Goal: Task Accomplishment & Management: Use online tool/utility

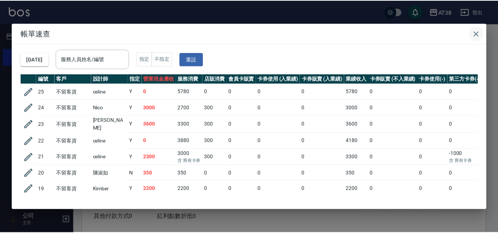
scroll to position [37, 3]
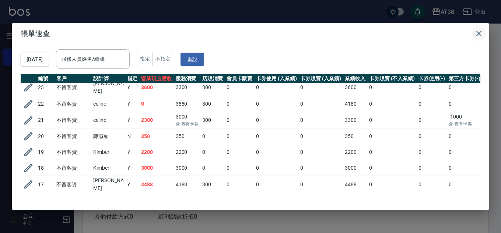
click at [481, 31] on icon "button" at bounding box center [479, 33] width 5 height 5
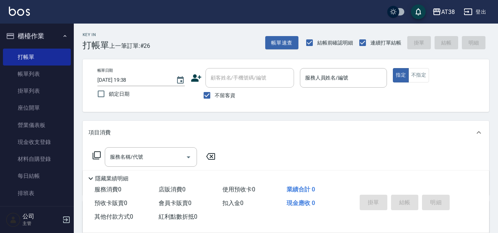
click at [305, 80] on input "服務人員姓名/編號" at bounding box center [343, 78] width 81 height 13
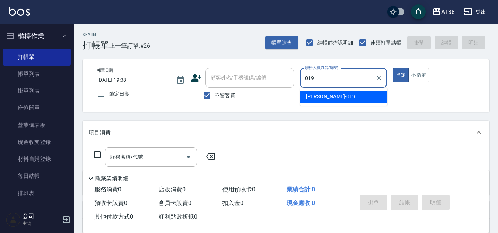
type input "[PERSON_NAME]-019"
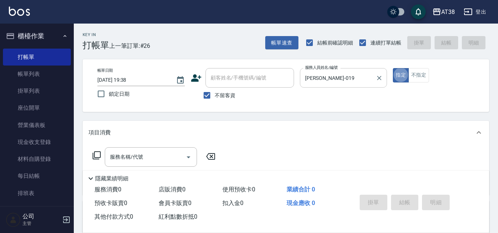
type button "true"
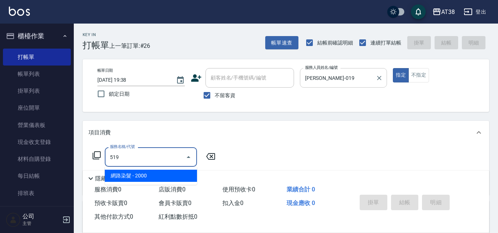
type input "網路染髮(519)"
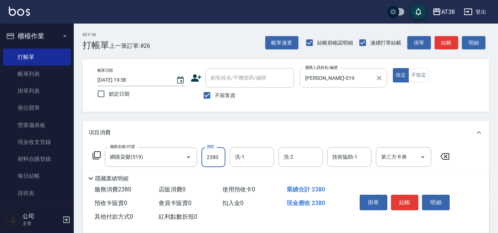
type input "2380"
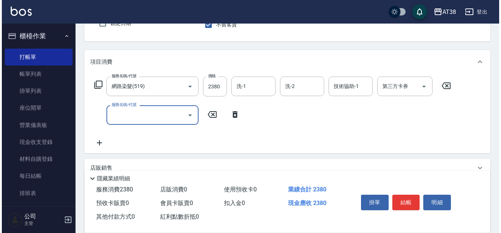
scroll to position [74, 0]
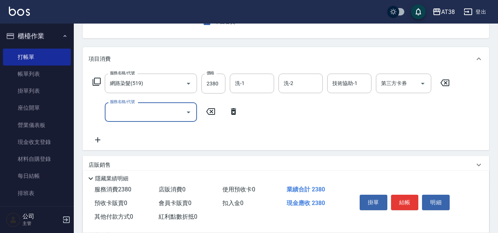
click at [95, 80] on icon at bounding box center [97, 82] width 8 height 8
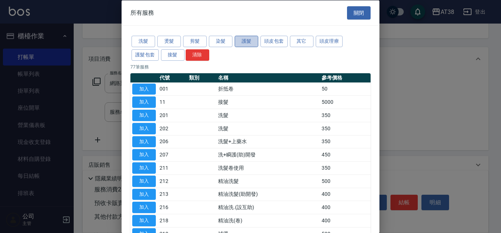
click at [243, 43] on button "護髮" at bounding box center [247, 41] width 24 height 11
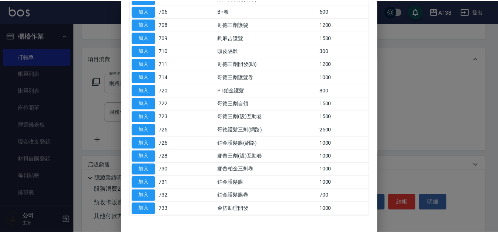
scroll to position [147, 0]
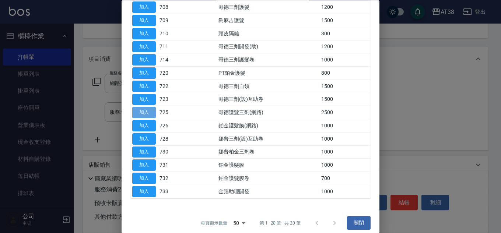
click at [147, 114] on button "加入" at bounding box center [144, 112] width 24 height 11
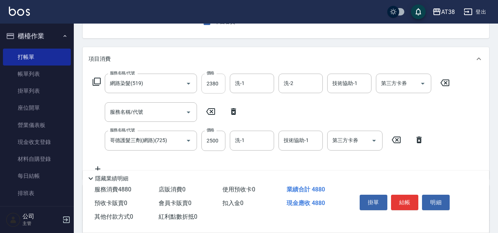
click at [213, 88] on input "2380" at bounding box center [213, 84] width 24 height 20
click at [219, 84] on input "2380" at bounding box center [213, 84] width 24 height 20
click at [211, 82] on input "2380" at bounding box center [213, 84] width 24 height 20
click at [216, 80] on input "2380" at bounding box center [213, 84] width 24 height 20
click at [251, 85] on input "洗-1" at bounding box center [252, 83] width 38 height 13
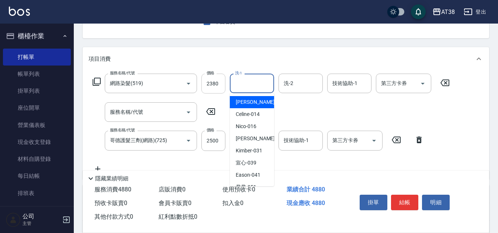
click at [216, 82] on input "2380" at bounding box center [213, 84] width 24 height 20
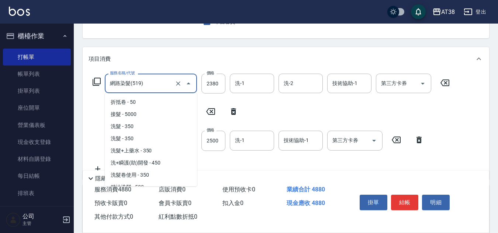
click at [161, 86] on input "網路染髮(519)" at bounding box center [140, 83] width 65 height 13
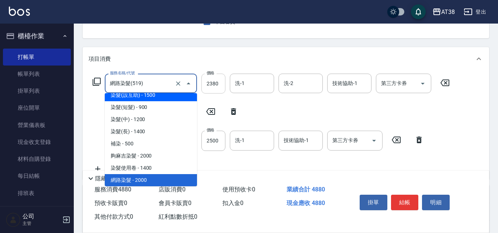
click at [222, 84] on input "2380" at bounding box center [213, 84] width 24 height 20
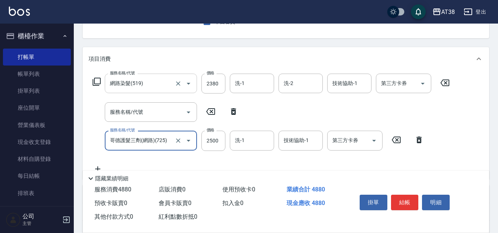
click at [158, 83] on input "網路染髮(519)" at bounding box center [140, 83] width 65 height 13
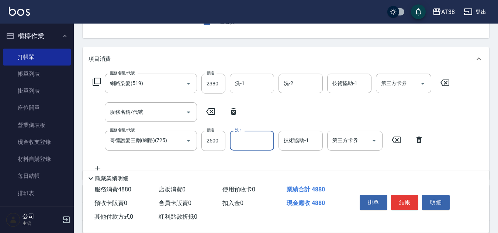
click at [250, 80] on input "洗-1" at bounding box center [252, 83] width 38 height 13
click at [211, 114] on icon at bounding box center [210, 111] width 18 height 9
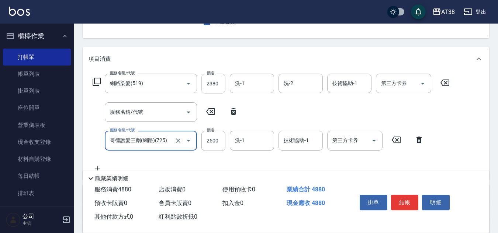
click at [213, 85] on input "2380" at bounding box center [213, 84] width 24 height 20
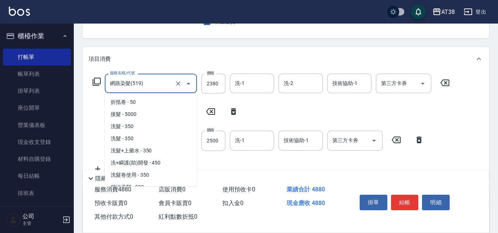
click at [152, 87] on input "網路染髮(519)" at bounding box center [140, 83] width 65 height 13
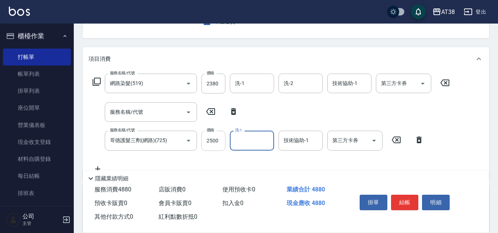
click at [216, 145] on input "2500" at bounding box center [213, 141] width 24 height 20
type input "2000"
click at [212, 80] on input "2380" at bounding box center [213, 84] width 24 height 20
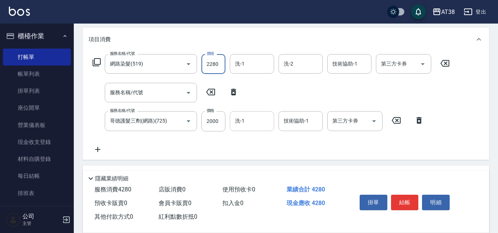
scroll to position [111, 0]
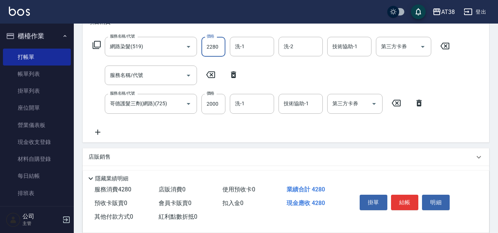
type input "2280"
click at [233, 74] on icon at bounding box center [233, 75] width 5 height 7
type input "哥德護髮三劑(網路)(725)"
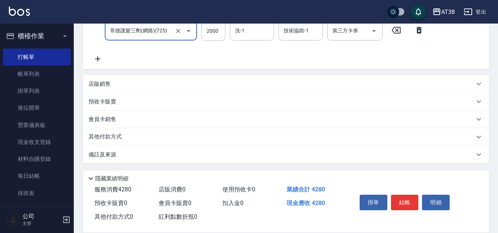
scroll to position [156, 0]
click at [98, 81] on p "店販銷售" at bounding box center [99, 83] width 22 height 8
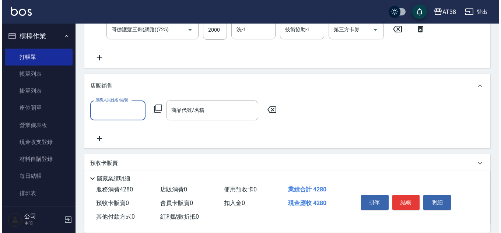
scroll to position [0, 0]
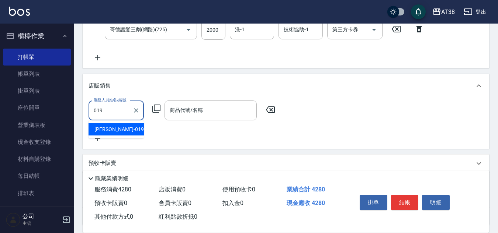
type input "[PERSON_NAME]-019"
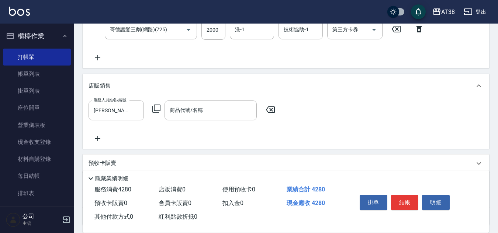
click at [156, 109] on icon at bounding box center [156, 108] width 9 height 9
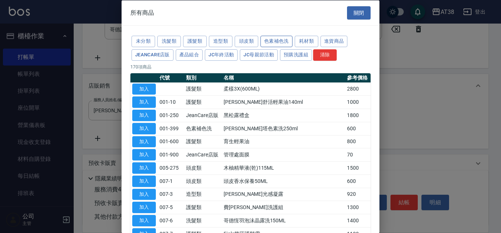
click at [273, 41] on button "色素補色洗" at bounding box center [277, 41] width 32 height 11
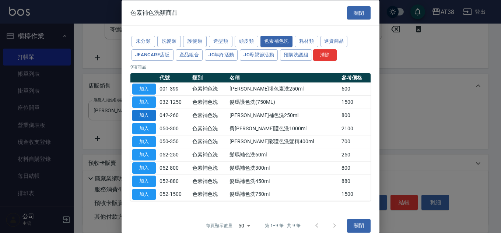
click at [150, 115] on button "加入" at bounding box center [144, 115] width 24 height 11
type input "[PERSON_NAME]補色洗250ml"
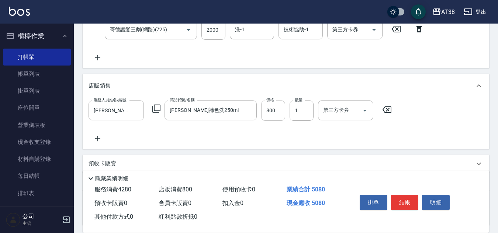
click at [268, 111] on input "800" at bounding box center [273, 111] width 24 height 20
type input "720"
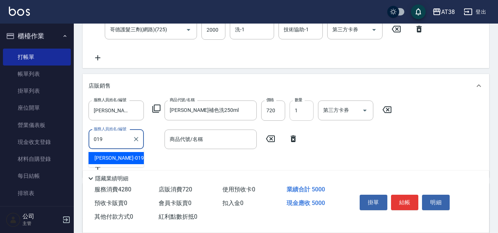
type input "[PERSON_NAME]-019"
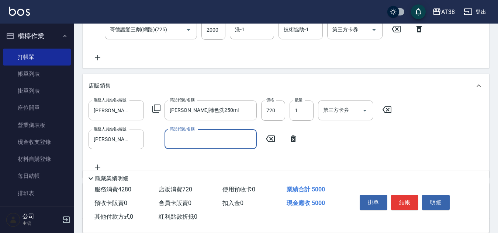
click at [156, 110] on icon at bounding box center [156, 108] width 9 height 9
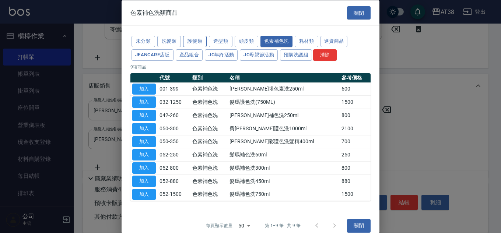
click at [198, 44] on button "護髮類" at bounding box center [195, 41] width 24 height 11
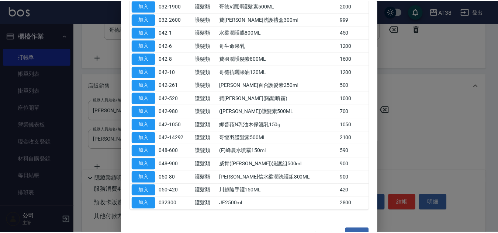
scroll to position [443, 0]
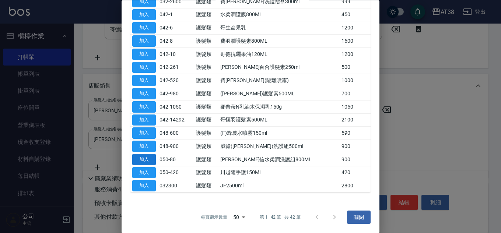
click at [150, 161] on button "加入" at bounding box center [144, 159] width 24 height 11
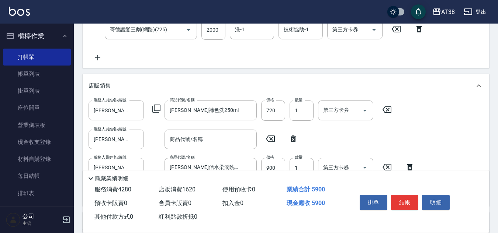
click at [293, 139] on icon at bounding box center [293, 139] width 5 height 7
type input "[PERSON_NAME]信水柔潤洗護組800ML"
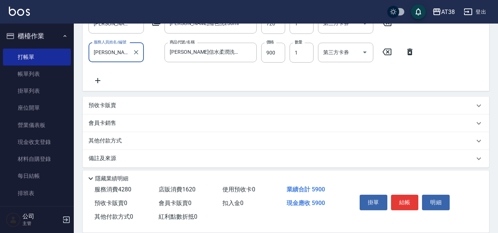
scroll to position [248, 0]
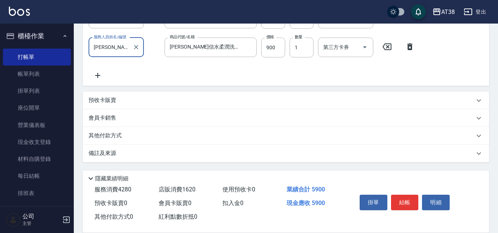
click at [113, 135] on p "其他付款方式" at bounding box center [106, 136] width 37 height 8
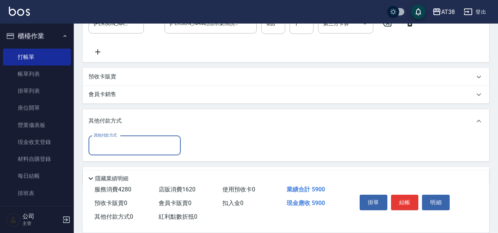
scroll to position [295, 0]
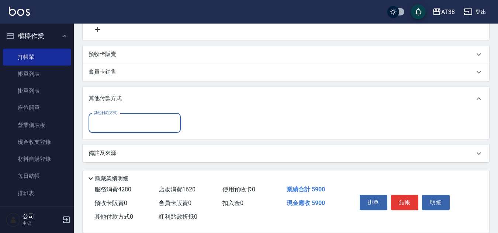
click at [110, 124] on input "其他付款方式" at bounding box center [135, 123] width 86 height 13
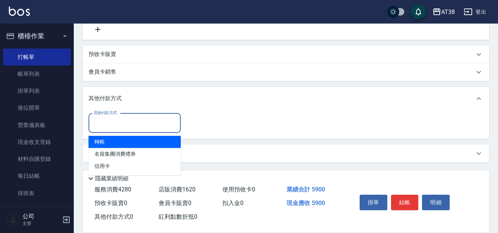
click at [99, 143] on span "轉帳" at bounding box center [134, 142] width 92 height 12
type input "轉帳"
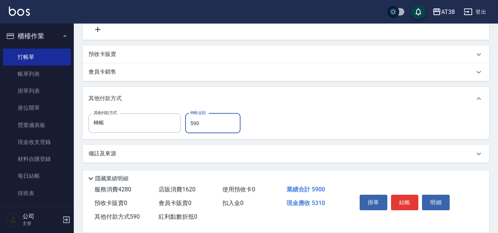
type input "5900"
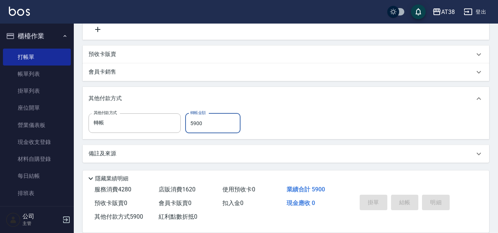
type input "[DATE] 20:20"
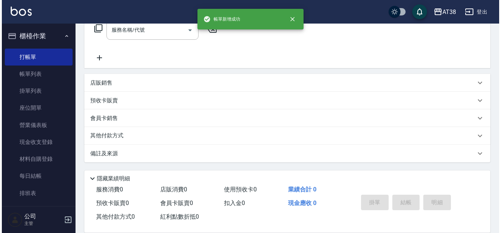
scroll to position [0, 0]
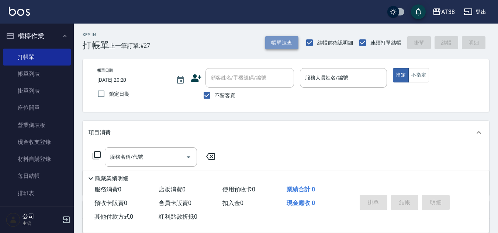
click at [281, 41] on button "帳單速查" at bounding box center [281, 43] width 33 height 14
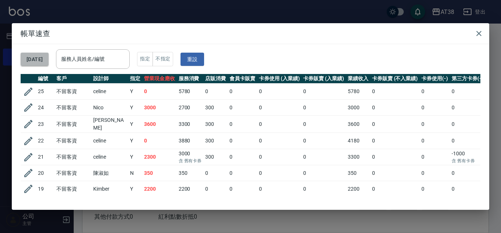
click at [49, 63] on button "[DATE]" at bounding box center [35, 60] width 28 height 14
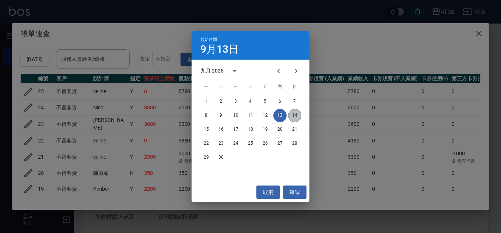
click at [294, 116] on button "14" at bounding box center [294, 115] width 13 height 13
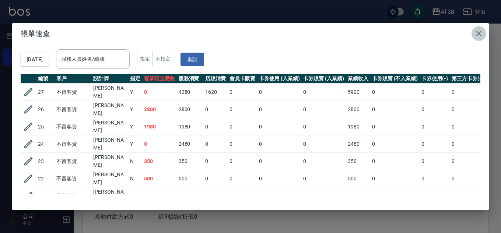
click at [479, 32] on icon "button" at bounding box center [479, 33] width 9 height 9
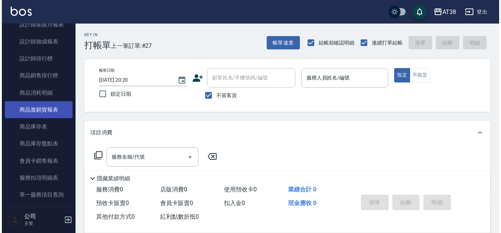
scroll to position [553, 0]
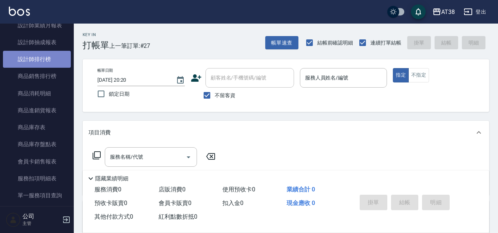
click at [45, 61] on link "設計師排行榜" at bounding box center [37, 59] width 68 height 17
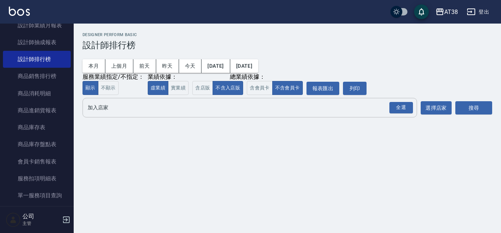
click at [131, 105] on input "加入店家" at bounding box center [244, 107] width 317 height 13
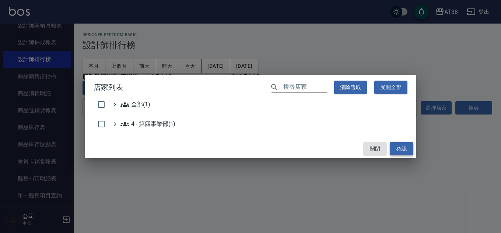
click at [401, 149] on button "確認" at bounding box center [402, 149] width 24 height 14
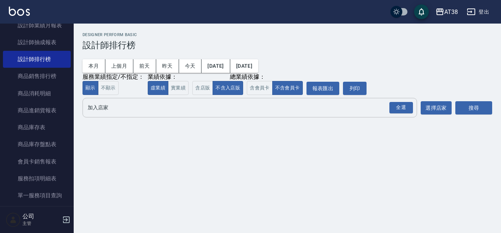
click at [117, 114] on input "加入店家" at bounding box center [244, 107] width 317 height 13
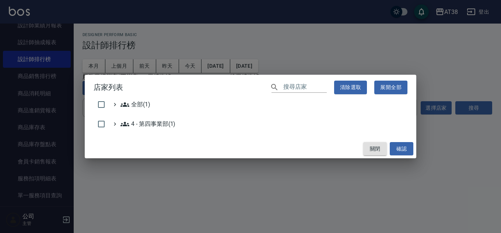
click at [377, 150] on button "關閉" at bounding box center [376, 149] width 24 height 14
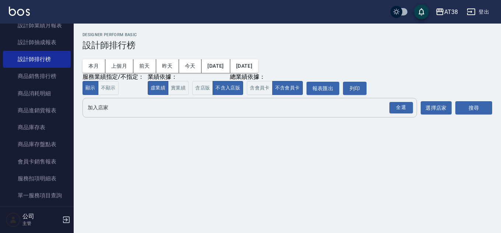
click at [282, 108] on input "加入店家" at bounding box center [244, 107] width 317 height 13
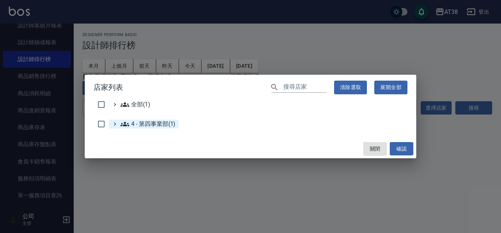
click at [143, 124] on 第四事業部\(1\) "4 - 第四事業部(1)" at bounding box center [148, 124] width 55 height 9
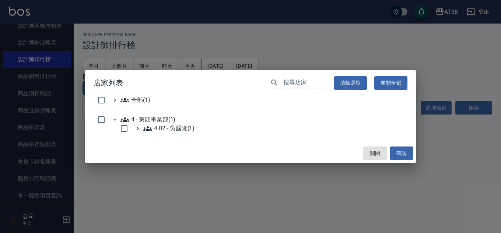
click at [152, 119] on 第四事業部\(1\) "4 - 第四事業部(1)" at bounding box center [148, 119] width 55 height 9
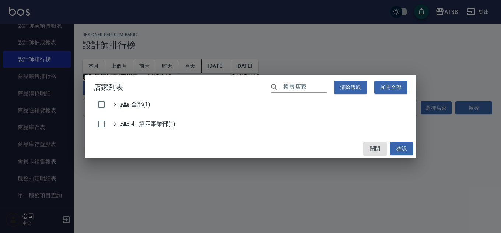
click at [156, 123] on 第四事業部\(1\) "4 - 第四事業部(1)" at bounding box center [148, 124] width 55 height 9
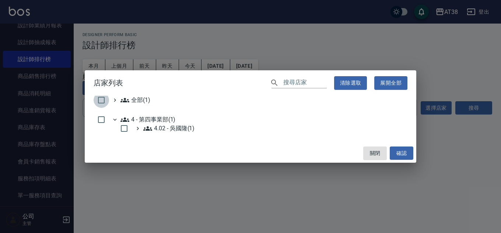
click at [98, 101] on input "checkbox" at bounding box center [101, 100] width 15 height 15
checkbox input "true"
click at [383, 85] on button "展開全部" at bounding box center [391, 83] width 33 height 14
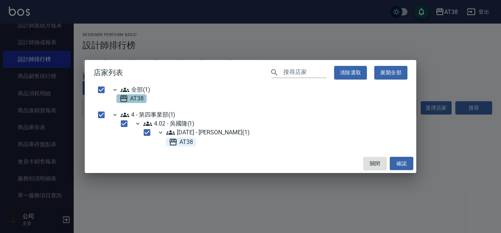
click at [184, 140] on span "AT38" at bounding box center [181, 142] width 24 height 9
checkbox input "false"
click at [209, 132] on 吳玟廷\(1\) "[DATE] - [PERSON_NAME](1)" at bounding box center [208, 132] width 84 height 9
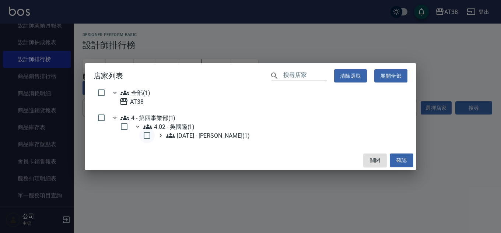
click at [150, 136] on input "checkbox" at bounding box center [146, 135] width 15 height 15
checkbox input "true"
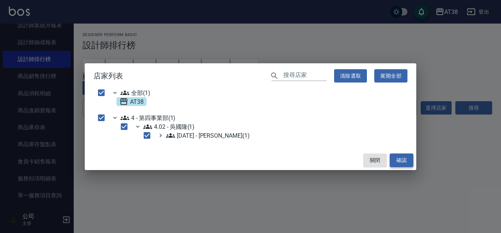
click at [404, 163] on button "確認" at bounding box center [402, 161] width 24 height 14
checkbox input "false"
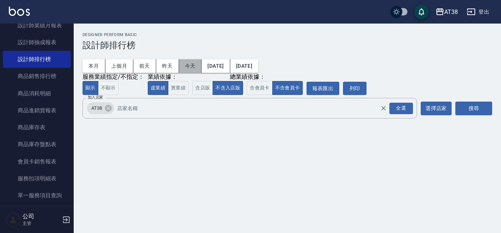
click at [192, 65] on button "今天" at bounding box center [190, 66] width 23 height 14
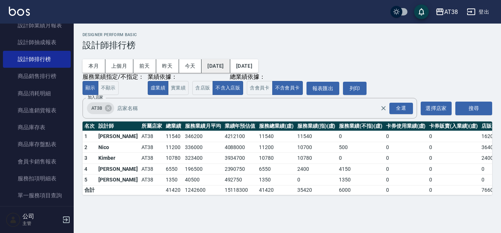
click at [221, 67] on button "[DATE]" at bounding box center [216, 66] width 28 height 14
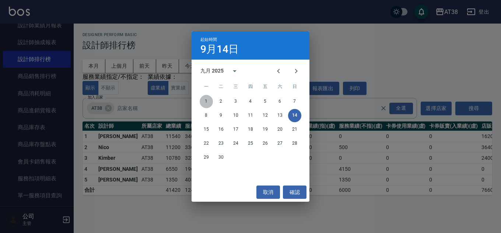
click at [208, 102] on button "1" at bounding box center [206, 101] width 13 height 13
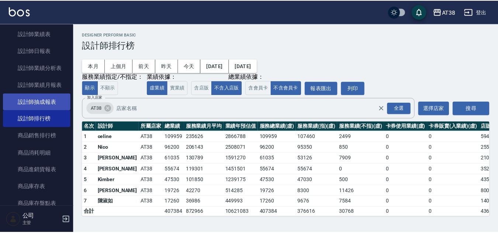
scroll to position [472, 0]
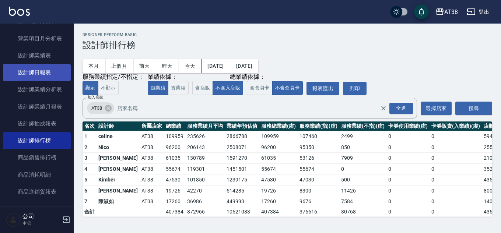
click at [45, 76] on link "設計師日報表" at bounding box center [37, 72] width 68 height 17
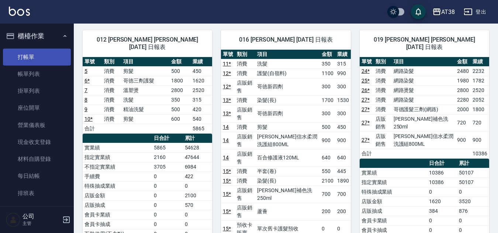
scroll to position [35, 0]
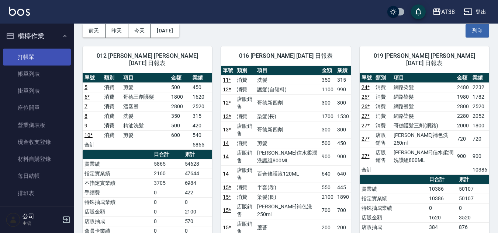
click at [26, 59] on link "打帳單" at bounding box center [37, 57] width 68 height 17
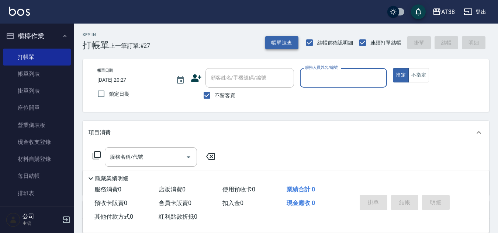
click at [279, 45] on button "帳單速查" at bounding box center [281, 43] width 33 height 14
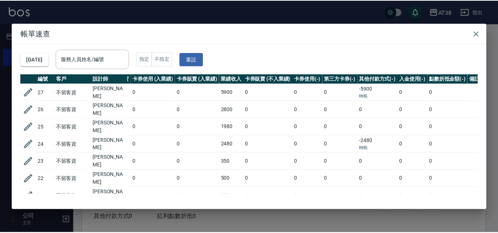
scroll to position [0, 157]
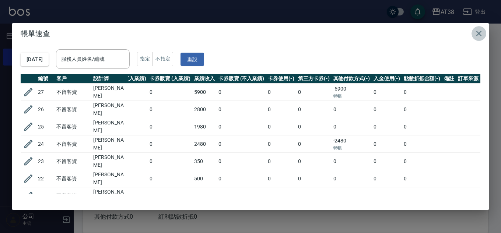
click at [480, 33] on icon "button" at bounding box center [479, 33] width 5 height 5
